Goal: Information Seeking & Learning: Learn about a topic

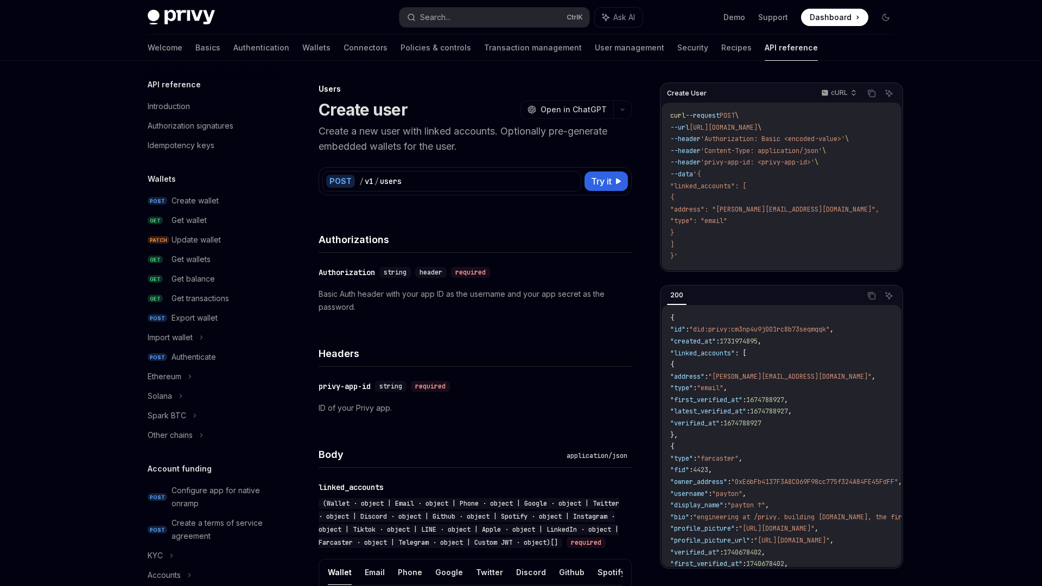
scroll to position [535, 0]
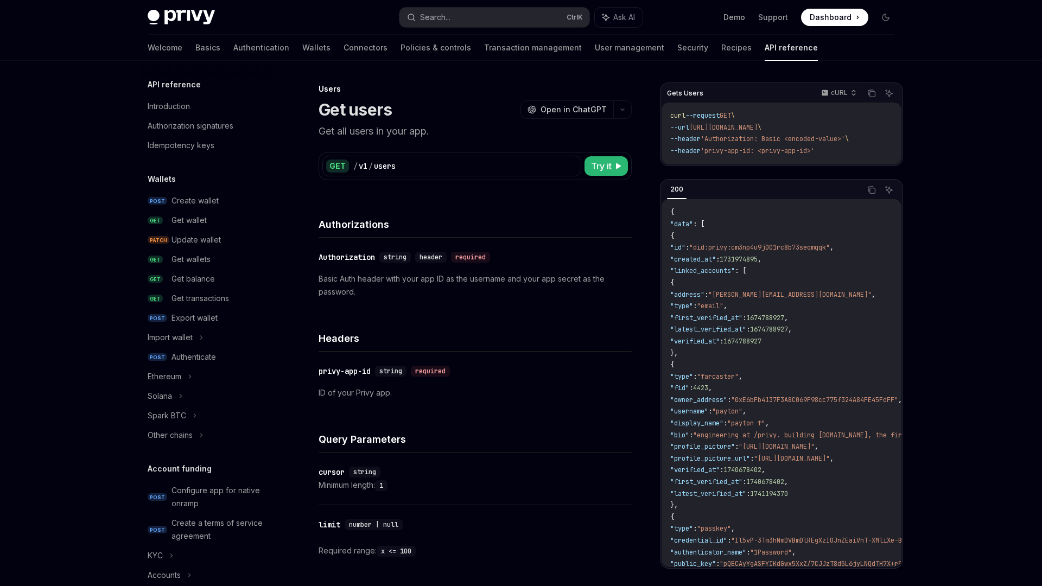
scroll to position [535, 0]
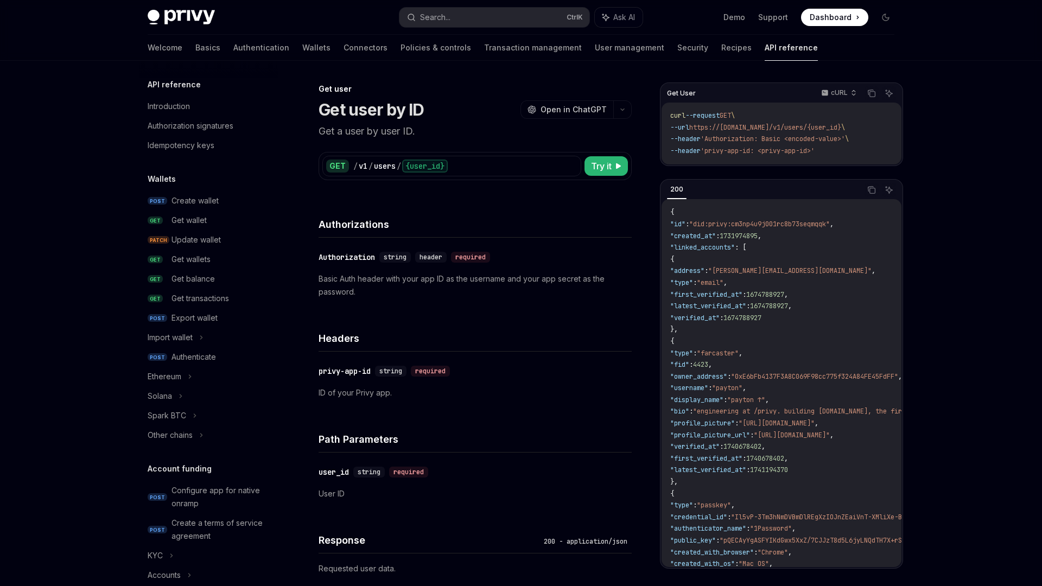
scroll to position [652, 0]
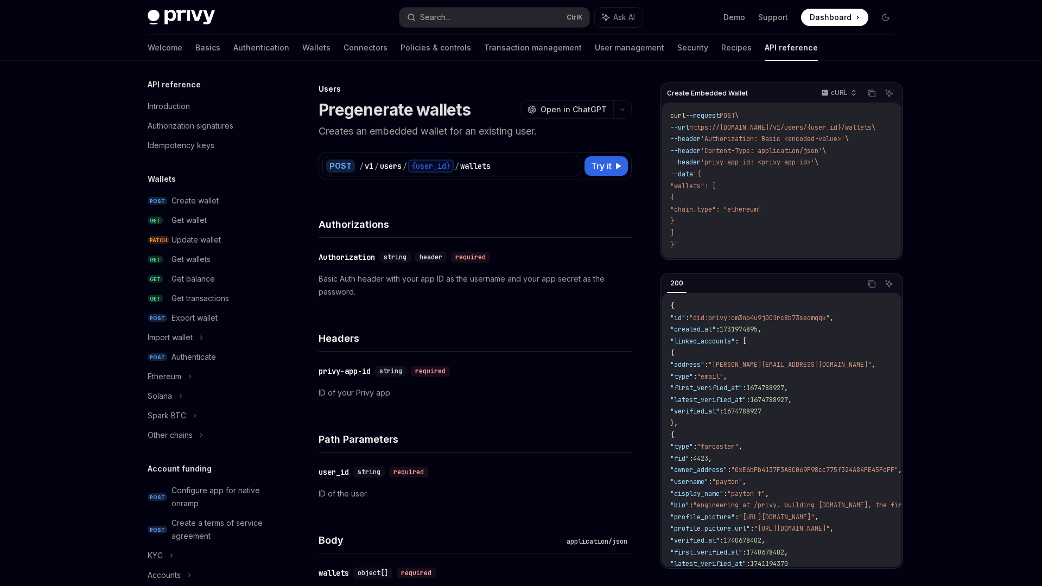
scroll to position [535, 0]
